Goal: Task Accomplishment & Management: Use online tool/utility

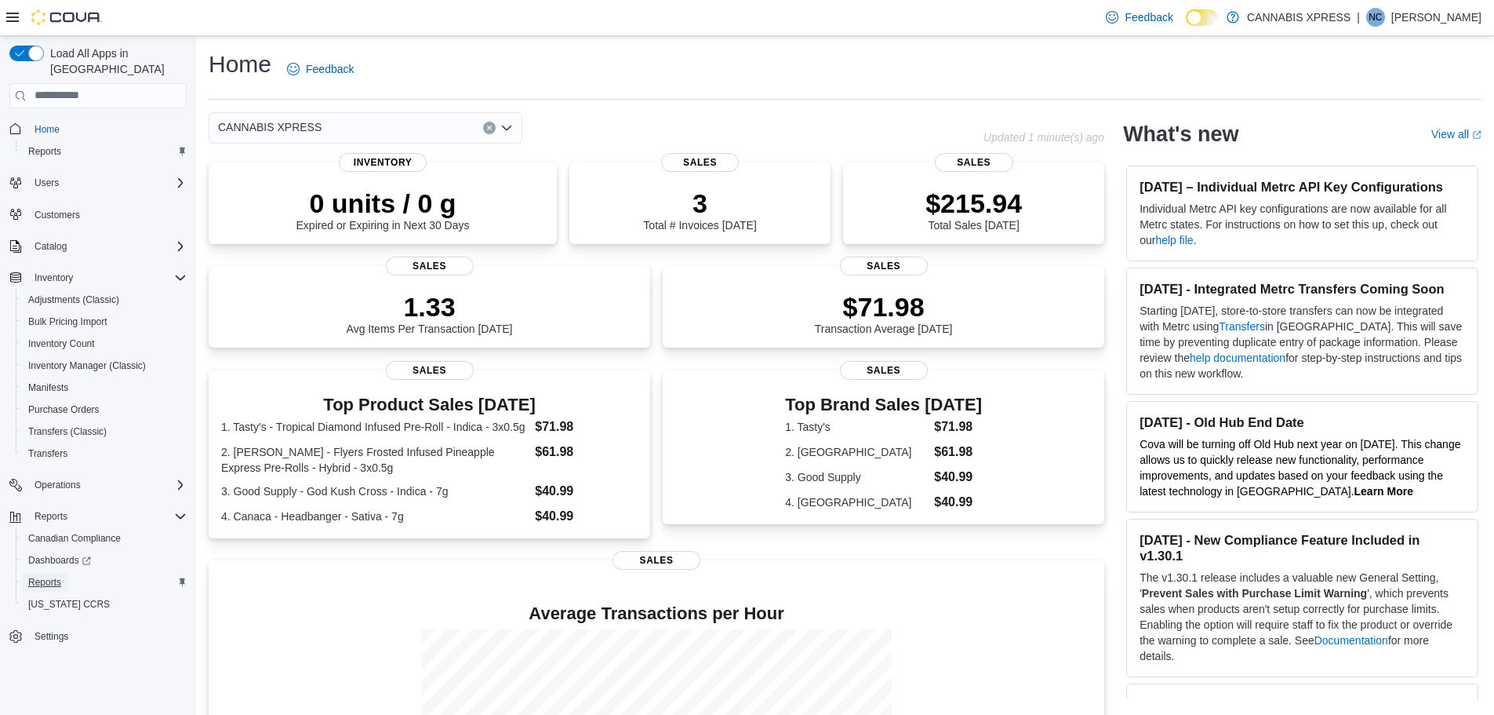
click at [56, 576] on span "Reports" at bounding box center [44, 582] width 33 height 13
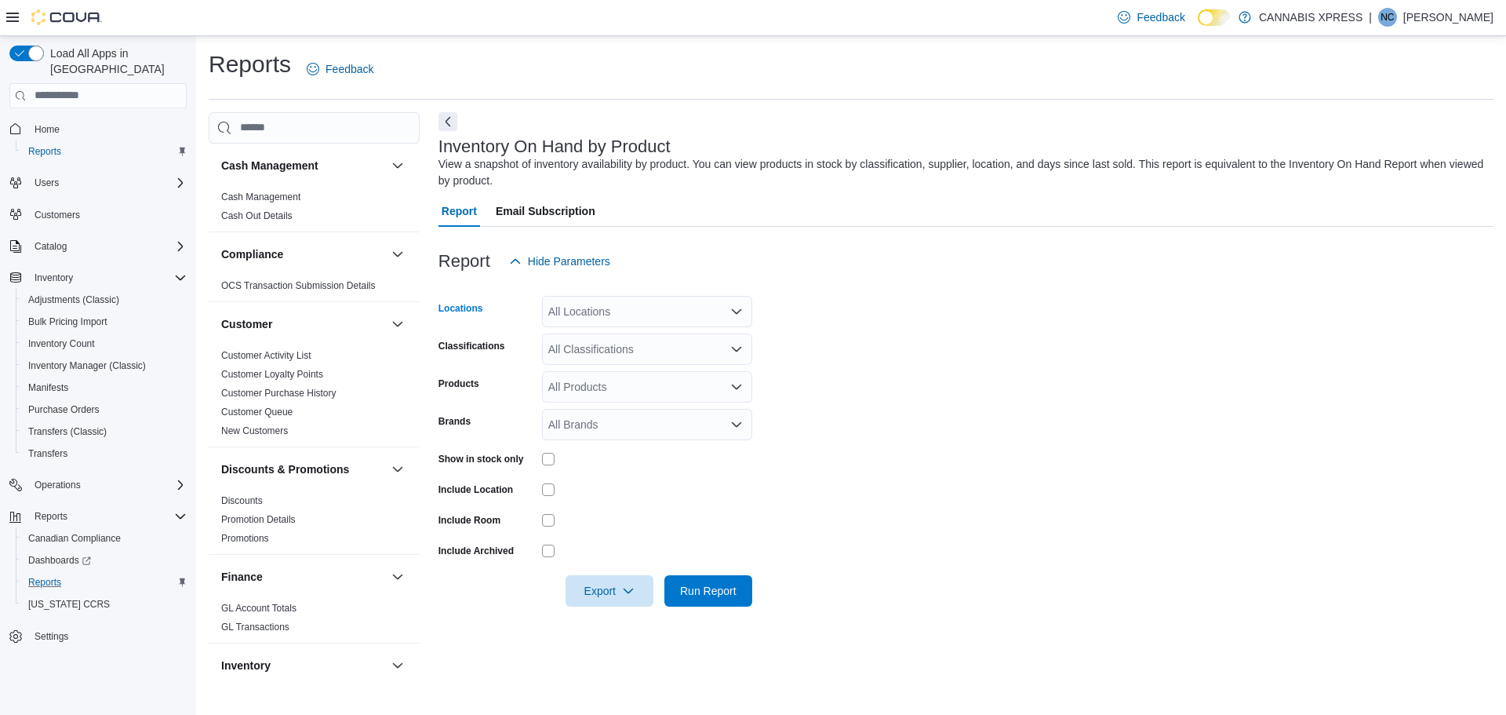
click at [626, 313] on div "All Locations" at bounding box center [647, 311] width 210 height 31
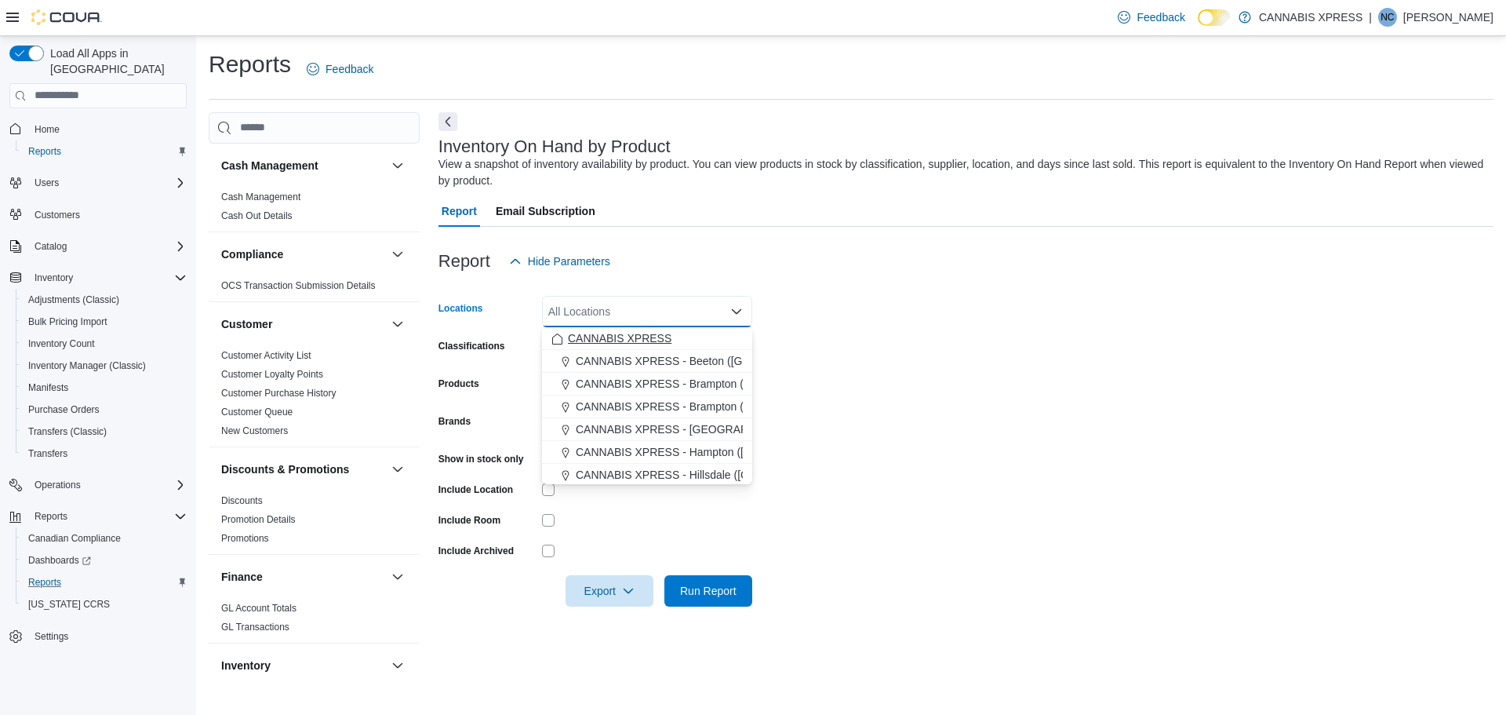
click at [624, 336] on span "CANNABIS XPRESS" at bounding box center [620, 338] width 104 height 16
click at [1103, 361] on form "Locations CANNABIS XPRESS Combo box. Selected. CANNABIS XPRESS. Press Backspace…" at bounding box center [966, 441] width 1055 height 329
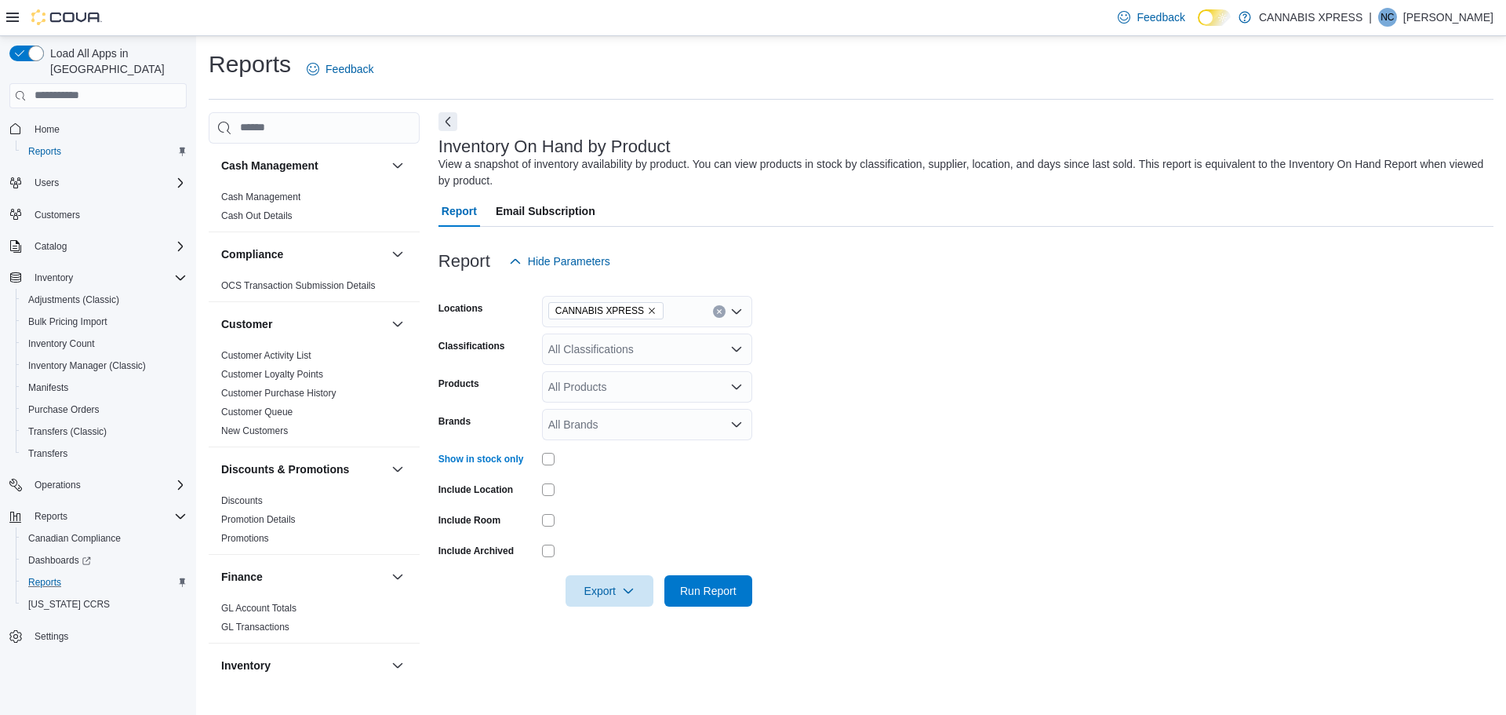
click at [726, 475] on form "Locations CANNABIS XPRESS Classifications All Classifications Products All Prod…" at bounding box center [966, 441] width 1055 height 329
click at [687, 602] on span "Run Report" at bounding box center [708, 589] width 69 height 31
click at [1016, 510] on form "Locations CANNABIS XPRESS Classifications All Classifications Products All Prod…" at bounding box center [960, 441] width 1043 height 329
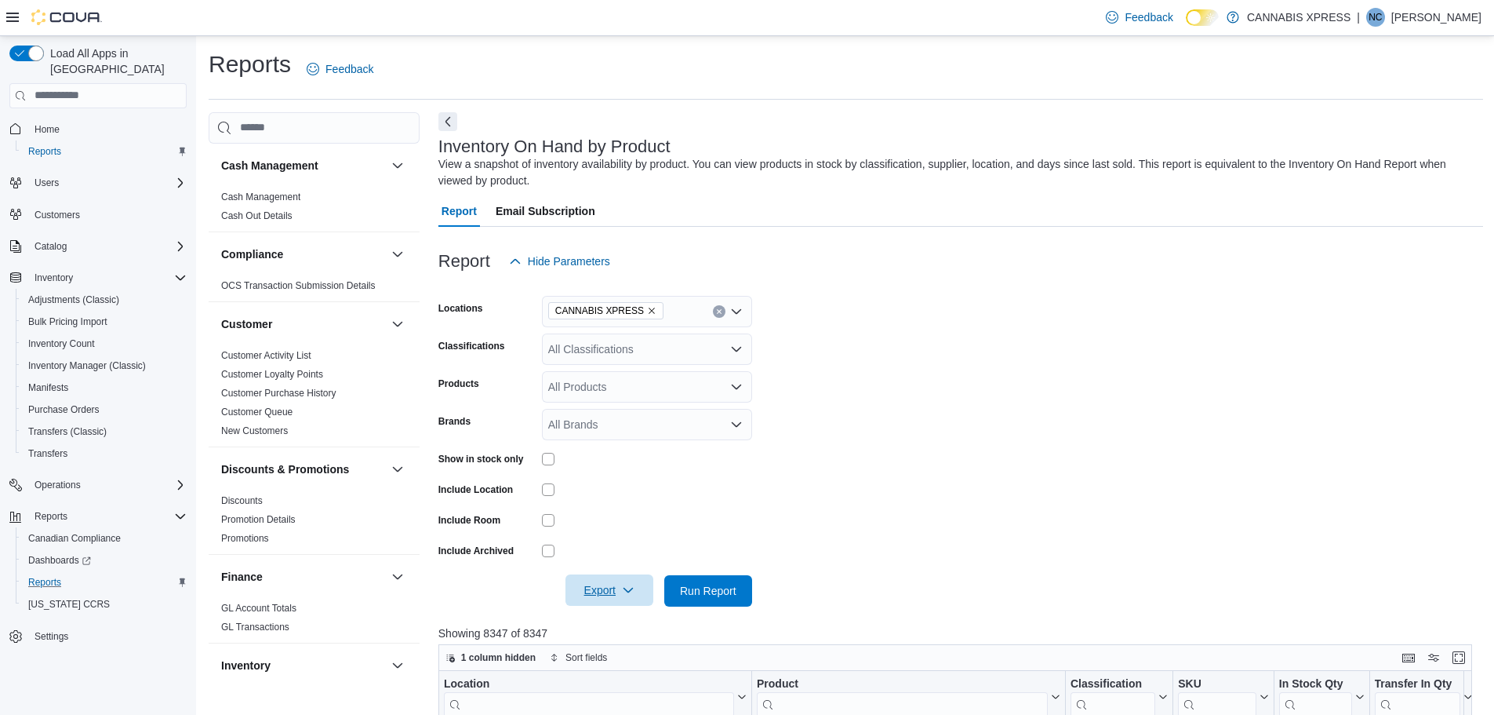
click at [595, 599] on span "Export" at bounding box center [609, 589] width 69 height 31
click at [618, 504] on button "Export to Excel" at bounding box center [611, 496] width 89 height 31
click at [1167, 501] on form "Locations CANNABIS XPRESS Classifications All Classifications Products All Prod…" at bounding box center [961, 441] width 1045 height 329
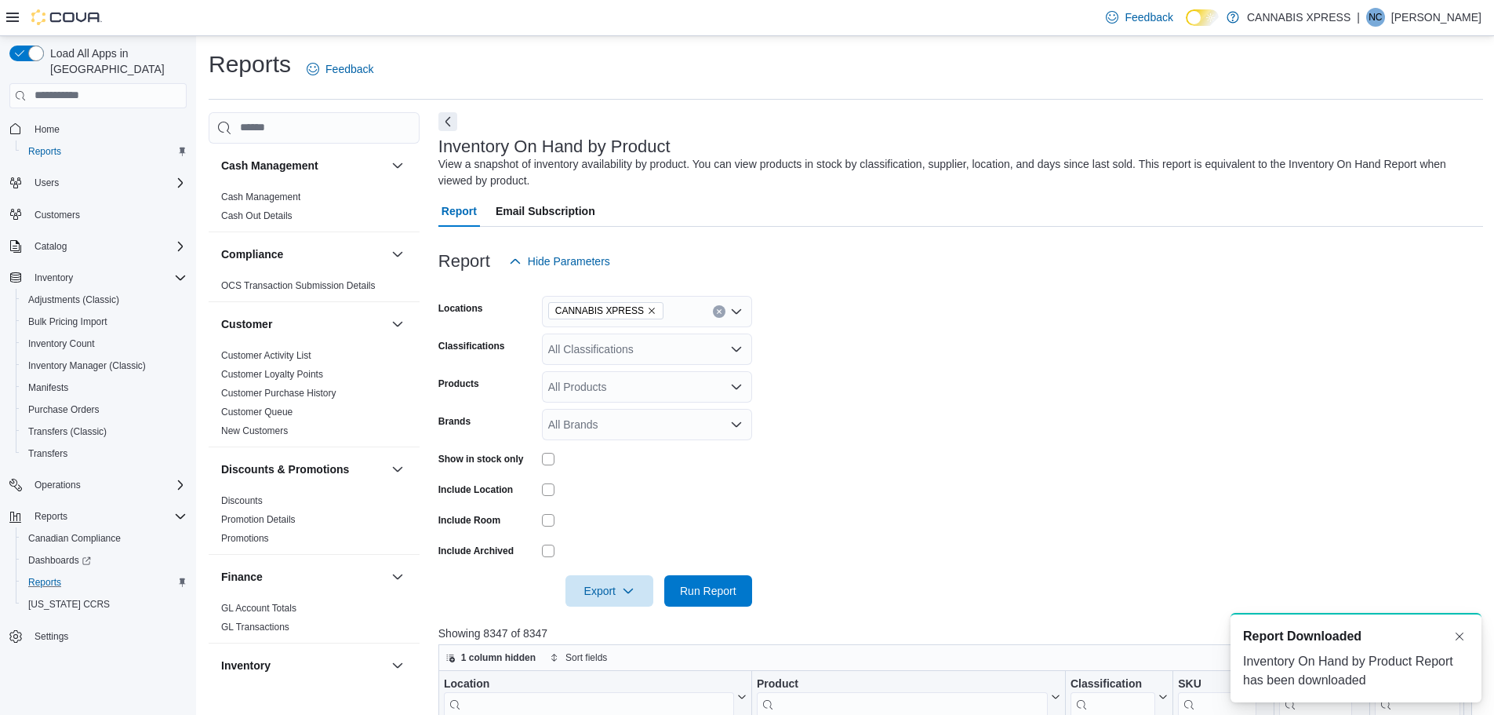
click at [884, 457] on form "Locations CANNABIS XPRESS Classifications All Classifications Products All Prod…" at bounding box center [961, 441] width 1045 height 329
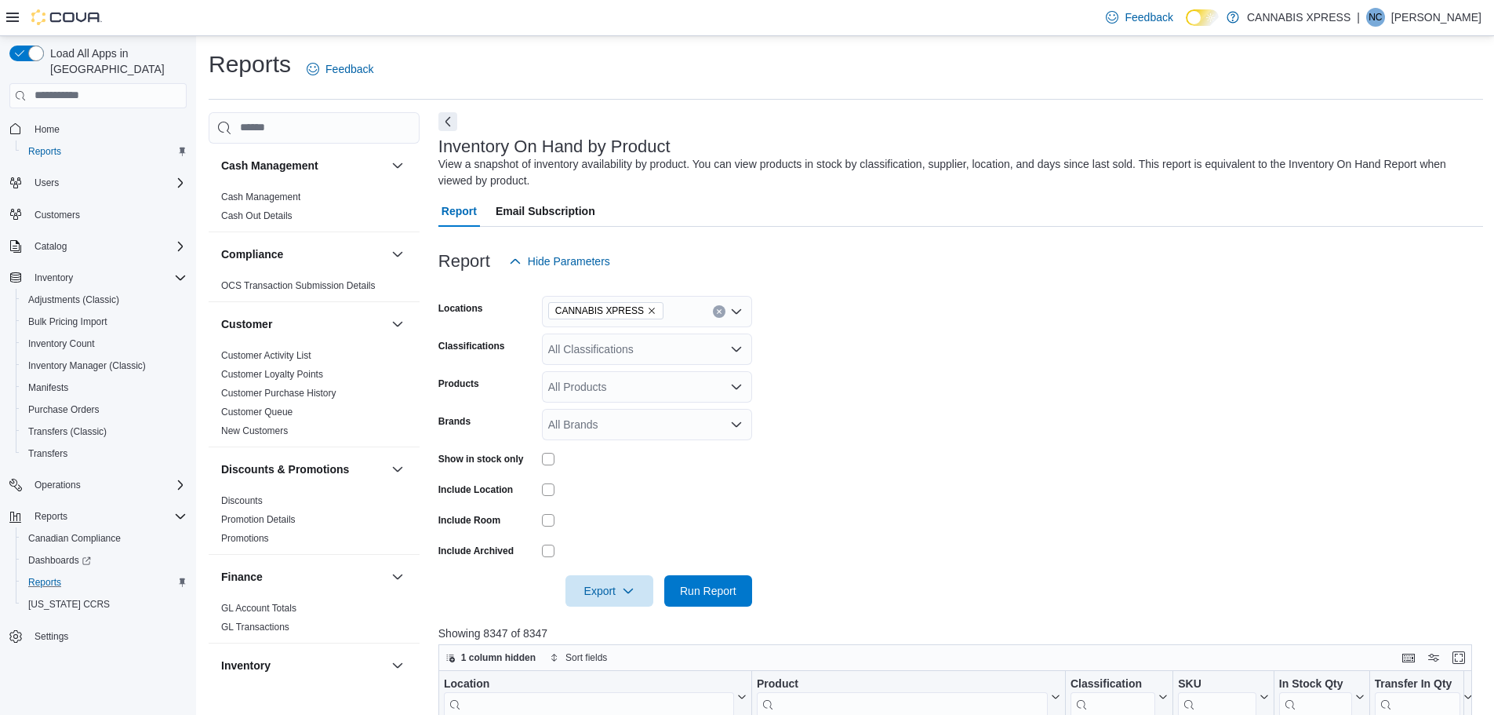
click at [647, 312] on icon "Remove CANNABIS XPRESS from selection in this group" at bounding box center [651, 310] width 9 height 9
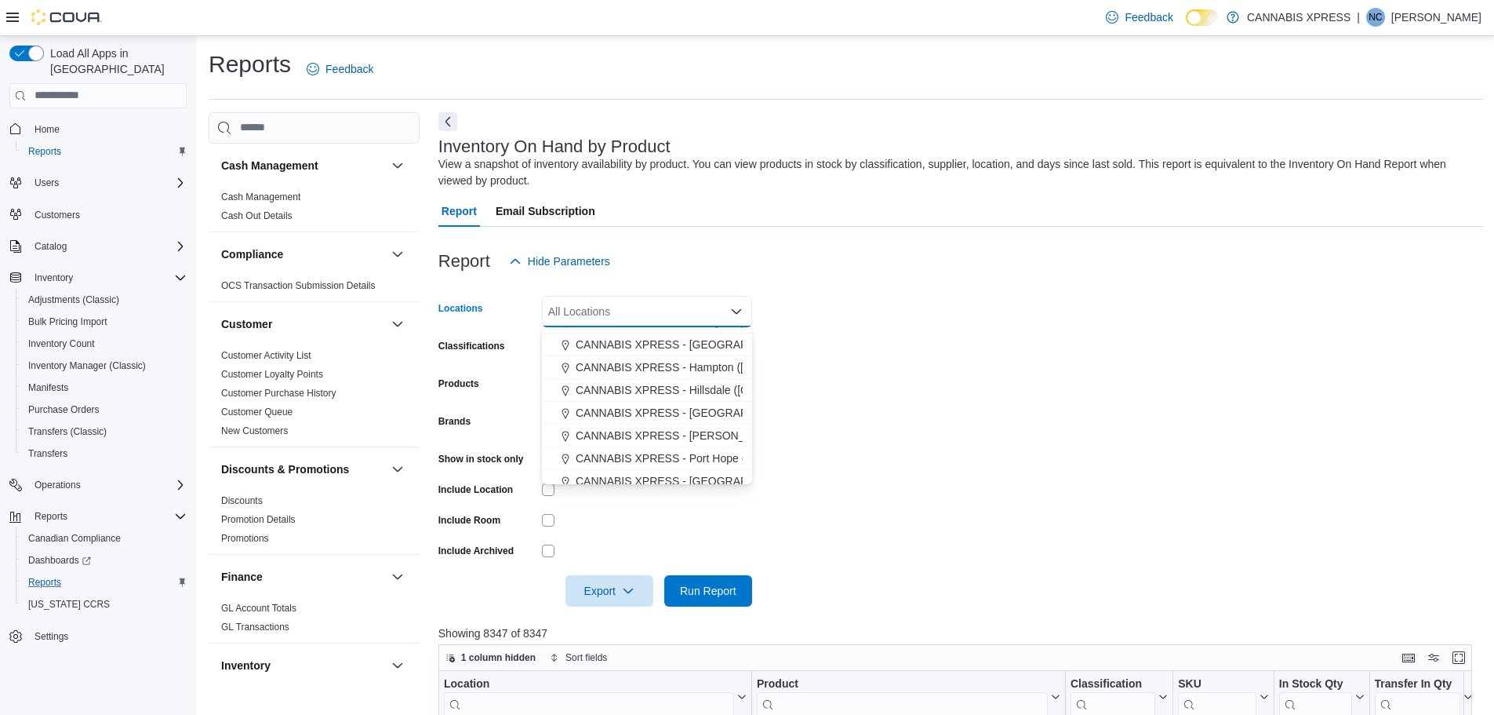
scroll to position [157, 0]
click at [704, 367] on span "CANNABIS XPRESS - Pickering (Central Street)" at bounding box center [740, 363] width 329 height 16
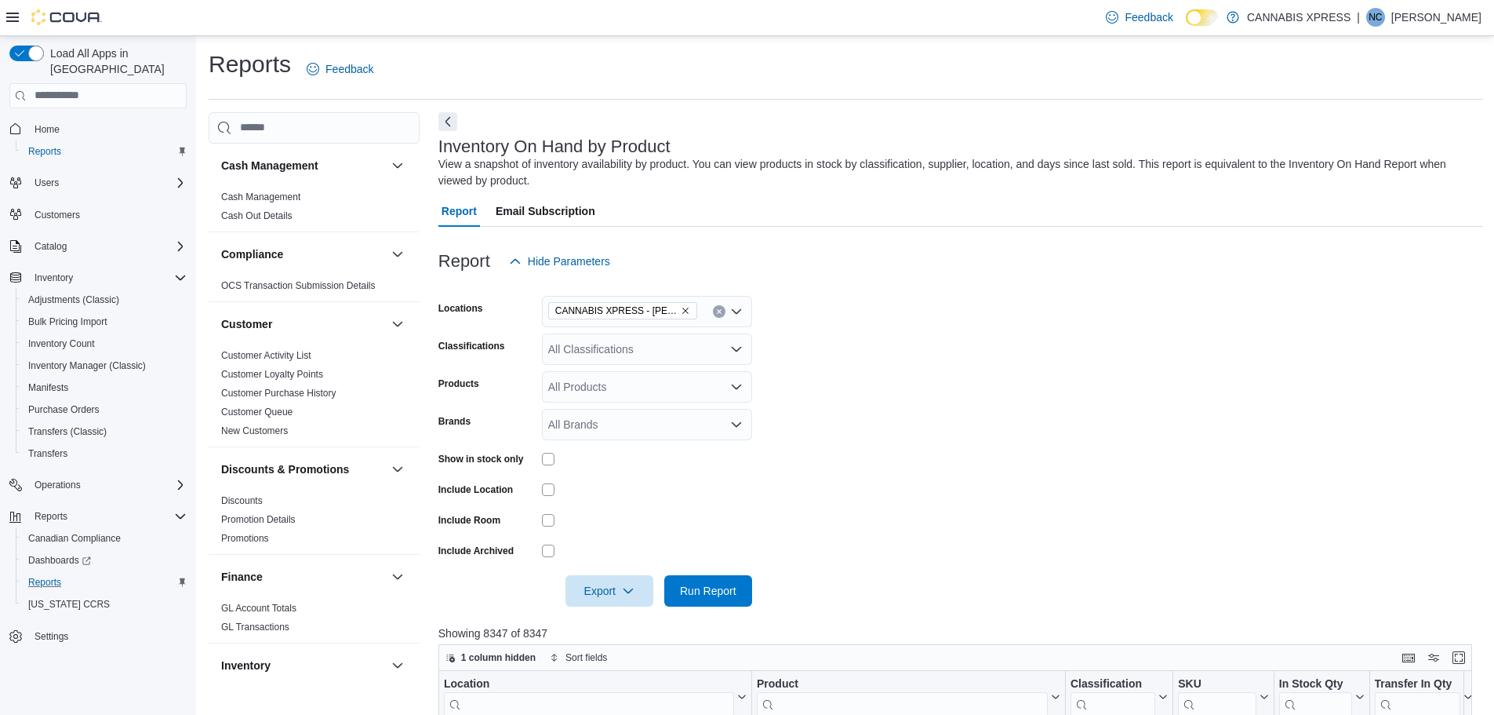
click at [990, 477] on form "Locations CANNABIS XPRESS - Pickering (Central Street) Classifications All Clas…" at bounding box center [961, 441] width 1045 height 329
click at [758, 555] on form "Locations CANNABIS XPRESS - Pickering (Central Street) Classifications All Clas…" at bounding box center [961, 441] width 1045 height 329
click at [744, 591] on button "Run Report" at bounding box center [708, 589] width 88 height 31
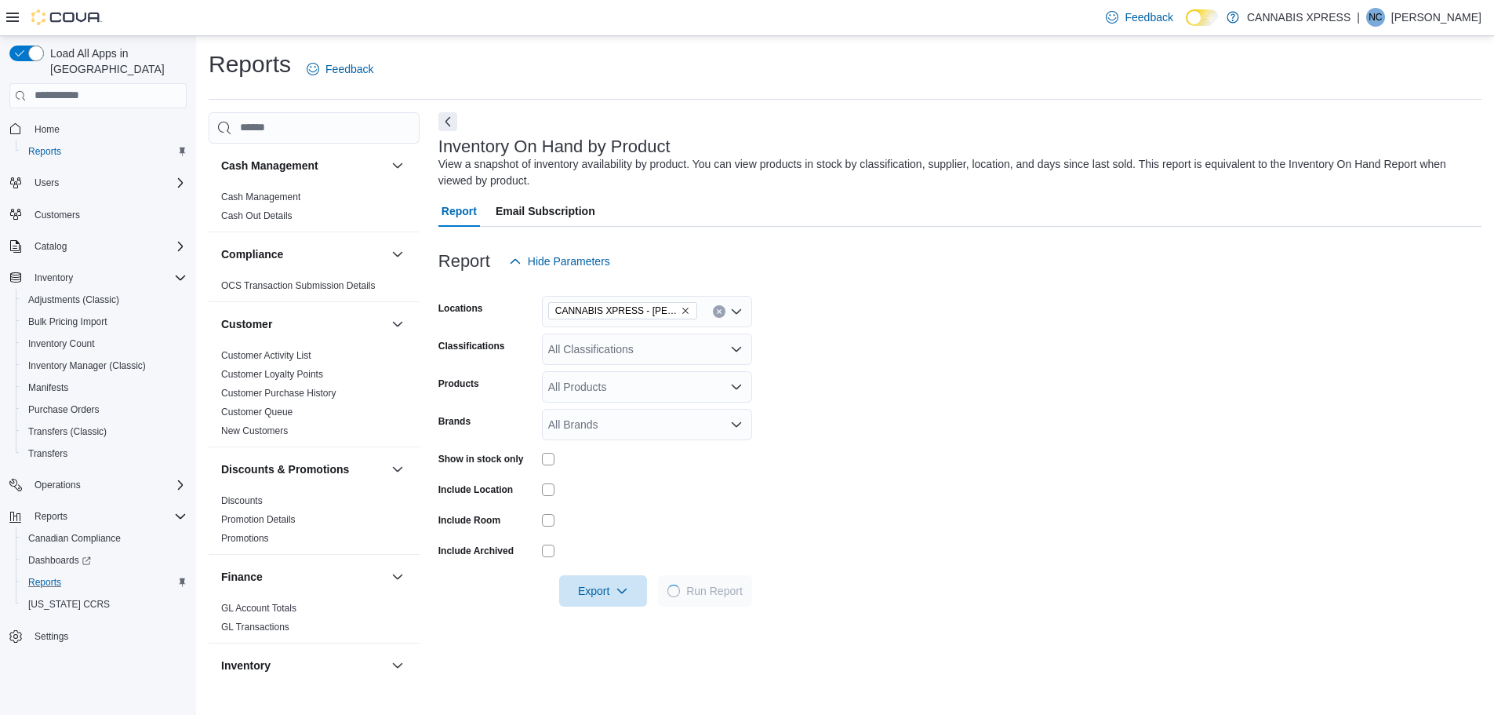
click at [918, 400] on form "Locations CANNABIS XPRESS - Pickering (Central Street) Classifications All Clas…" at bounding box center [960, 441] width 1043 height 329
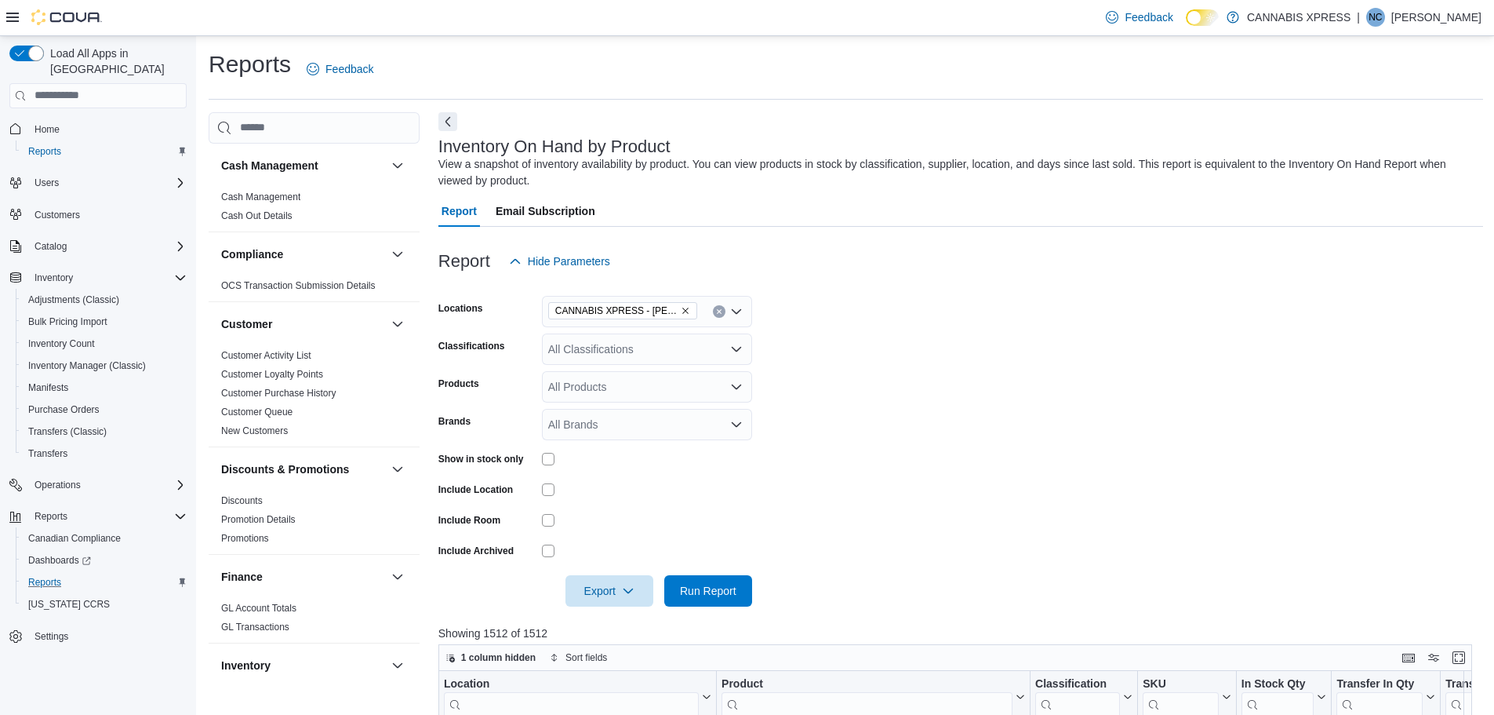
click at [815, 359] on form "Locations CANNABIS XPRESS - Pickering (Central Street) Classifications All Clas…" at bounding box center [961, 441] width 1045 height 329
click at [606, 565] on div at bounding box center [961, 568] width 1045 height 13
click at [606, 610] on div at bounding box center [961, 615] width 1045 height 19
click at [609, 595] on span "Export" at bounding box center [609, 589] width 69 height 31
click at [628, 508] on button "Export to Excel" at bounding box center [611, 496] width 89 height 31
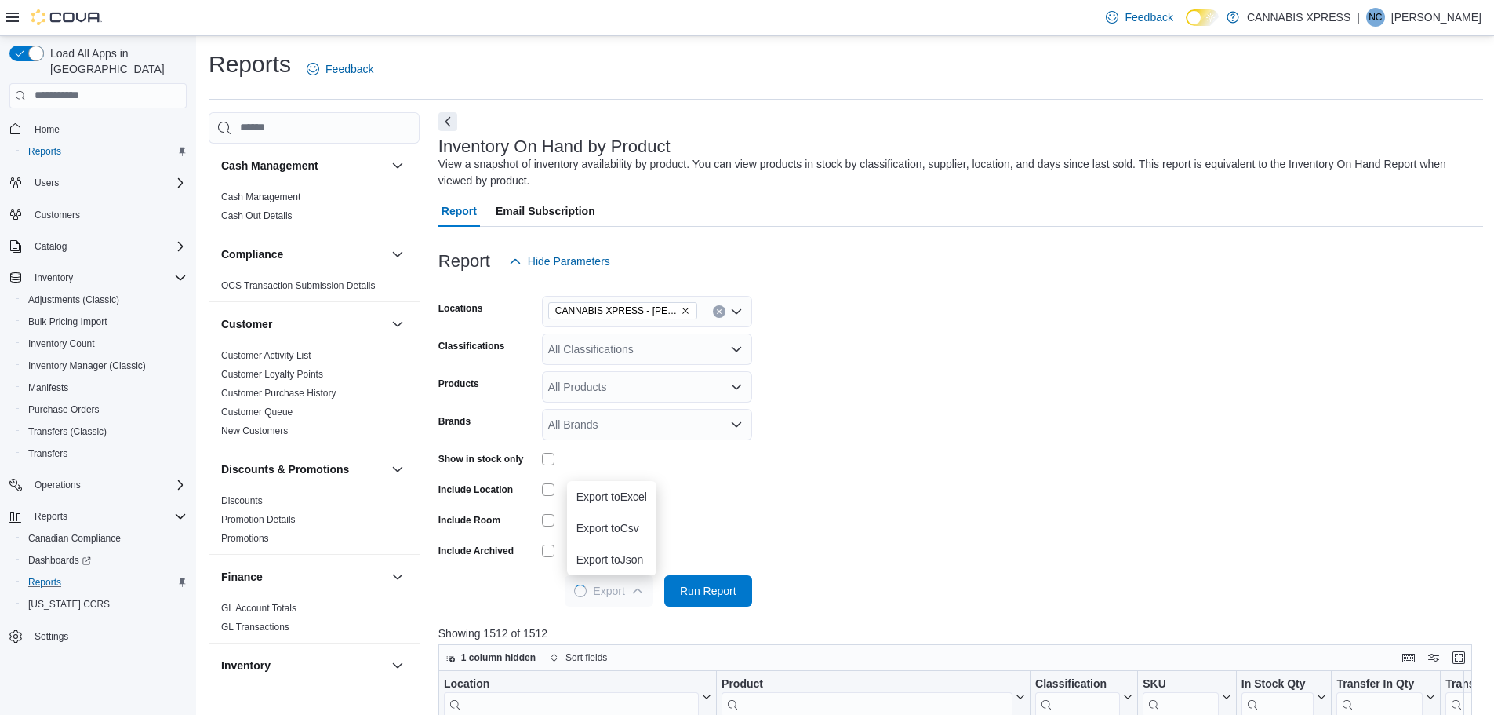
click at [843, 399] on form "Locations CANNABIS XPRESS - Pickering (Central Street) Classifications All Clas…" at bounding box center [961, 441] width 1045 height 329
click at [973, 364] on form "Locations CANNABIS XPRESS - Pickering (Central Street) Classifications All Clas…" at bounding box center [961, 441] width 1045 height 329
